Goal: Navigation & Orientation: Find specific page/section

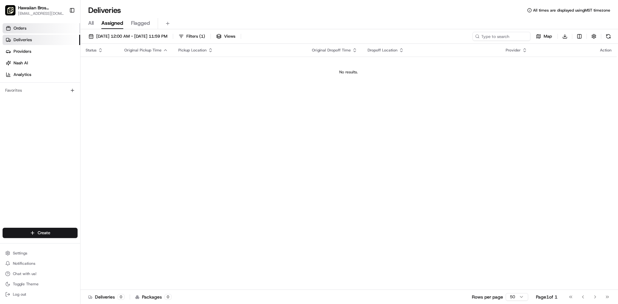
click at [22, 31] on span "Orders" at bounding box center [20, 28] width 13 height 6
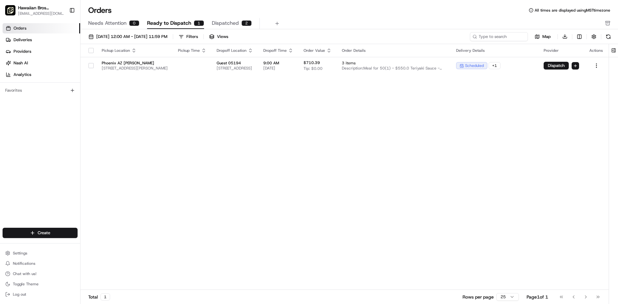
click at [231, 23] on span "Dispatched" at bounding box center [225, 23] width 27 height 8
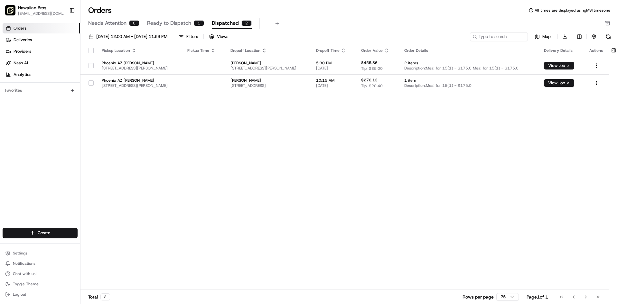
click at [109, 22] on span "Needs Attention" at bounding box center [107, 23] width 38 height 8
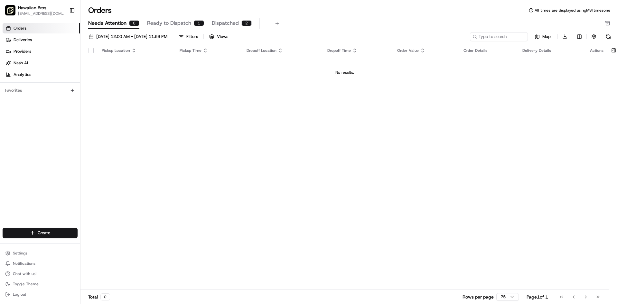
click at [163, 21] on span "Ready to Dispatch" at bounding box center [169, 23] width 44 height 8
